Goal: Navigation & Orientation: Locate item on page

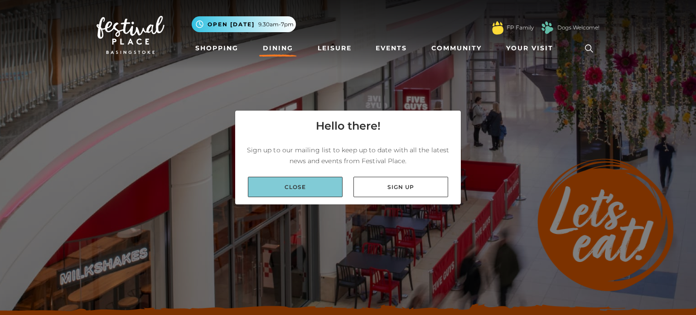
click at [314, 192] on link "Close" at bounding box center [295, 187] width 95 height 20
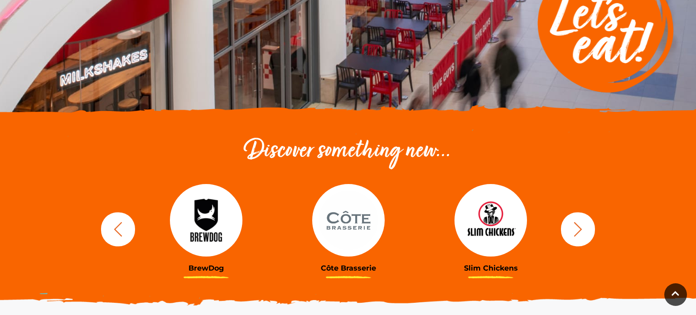
scroll to position [199, 0]
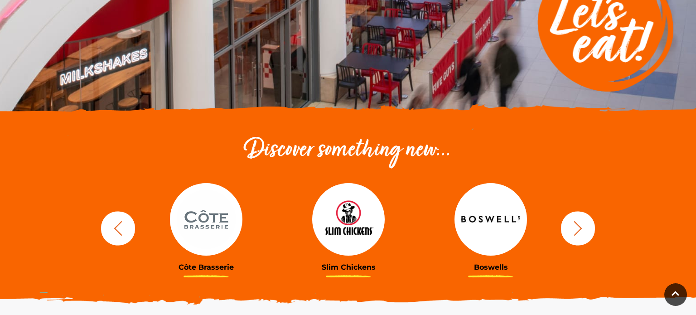
click at [115, 224] on icon "button" at bounding box center [118, 228] width 17 height 17
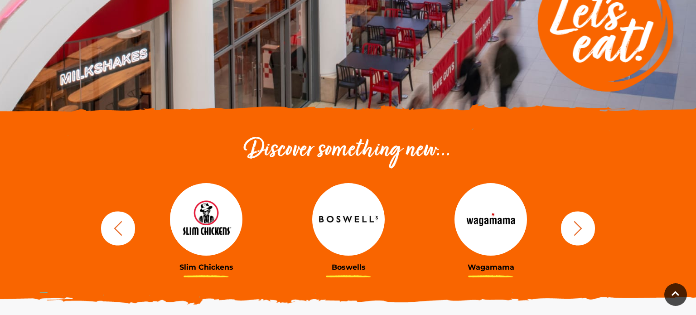
click at [115, 224] on icon "button" at bounding box center [118, 228] width 17 height 17
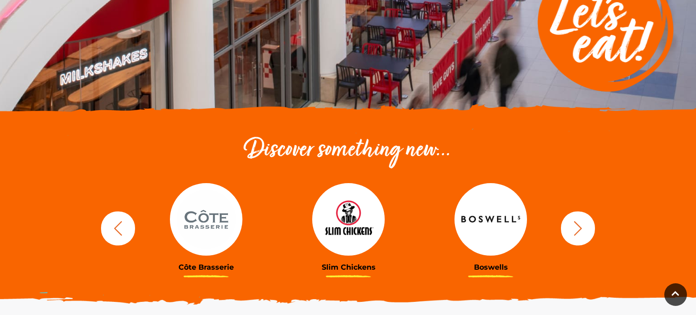
click at [115, 224] on icon "button" at bounding box center [118, 228] width 17 height 17
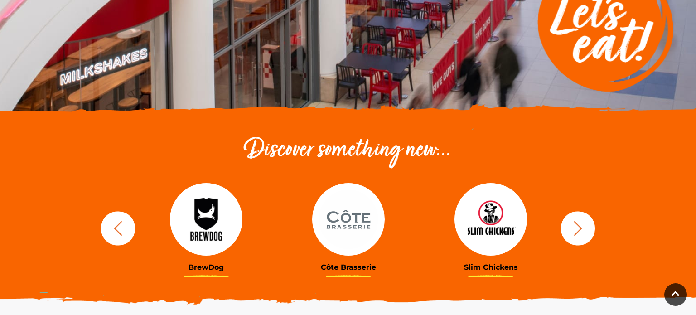
click at [115, 224] on icon "button" at bounding box center [118, 228] width 17 height 17
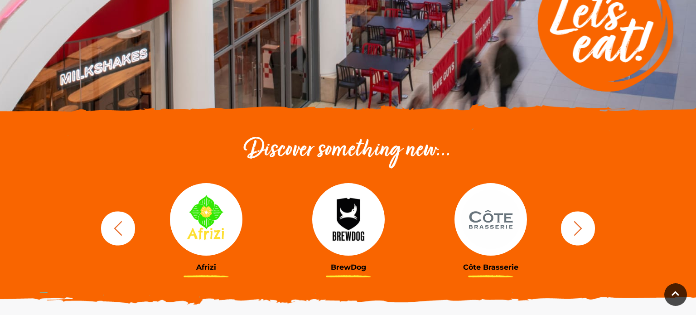
click at [115, 224] on icon "button" at bounding box center [118, 228] width 17 height 17
click at [586, 227] on button "button" at bounding box center [578, 228] width 34 height 34
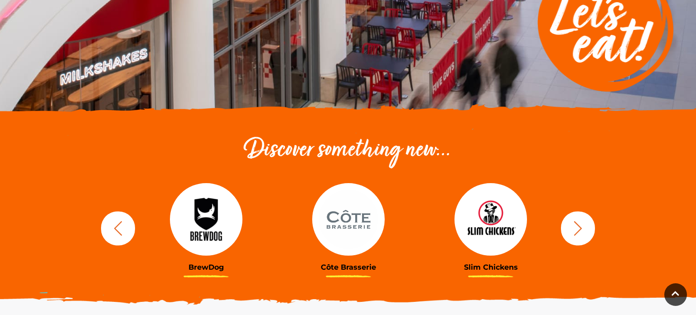
click at [586, 227] on button "button" at bounding box center [578, 228] width 34 height 34
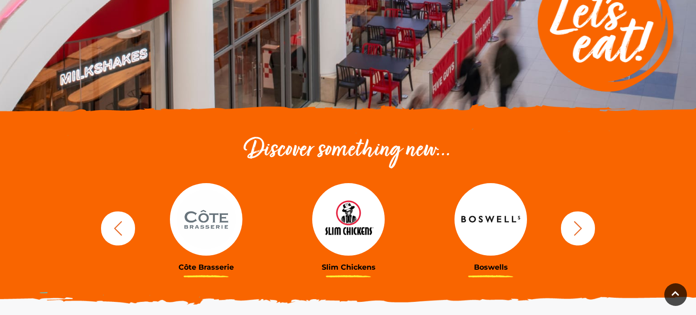
click at [586, 227] on button "button" at bounding box center [578, 228] width 34 height 34
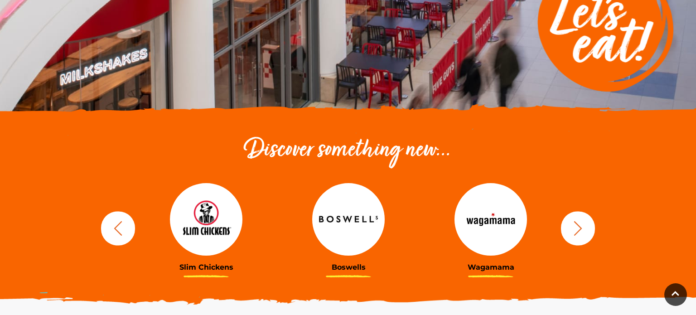
click at [586, 227] on button "button" at bounding box center [578, 228] width 34 height 34
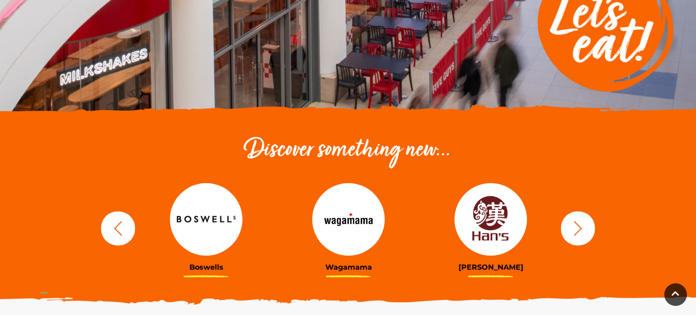
click at [586, 227] on button "button" at bounding box center [578, 228] width 34 height 34
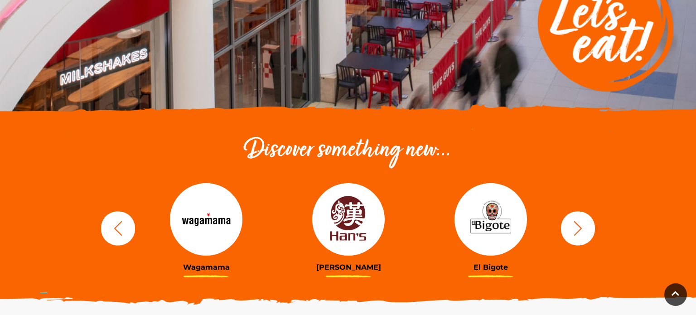
click at [586, 227] on button "button" at bounding box center [578, 228] width 34 height 34
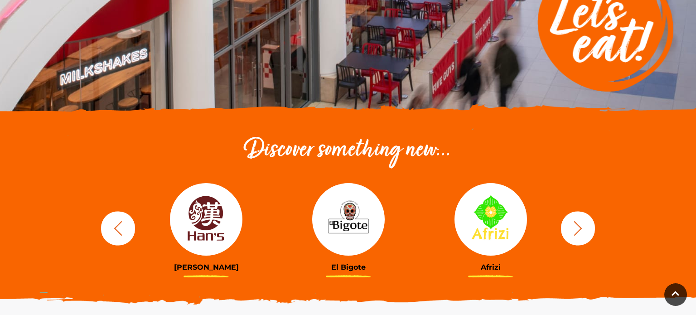
click at [586, 227] on button "button" at bounding box center [578, 228] width 34 height 34
